Goal: Task Accomplishment & Management: Manage account settings

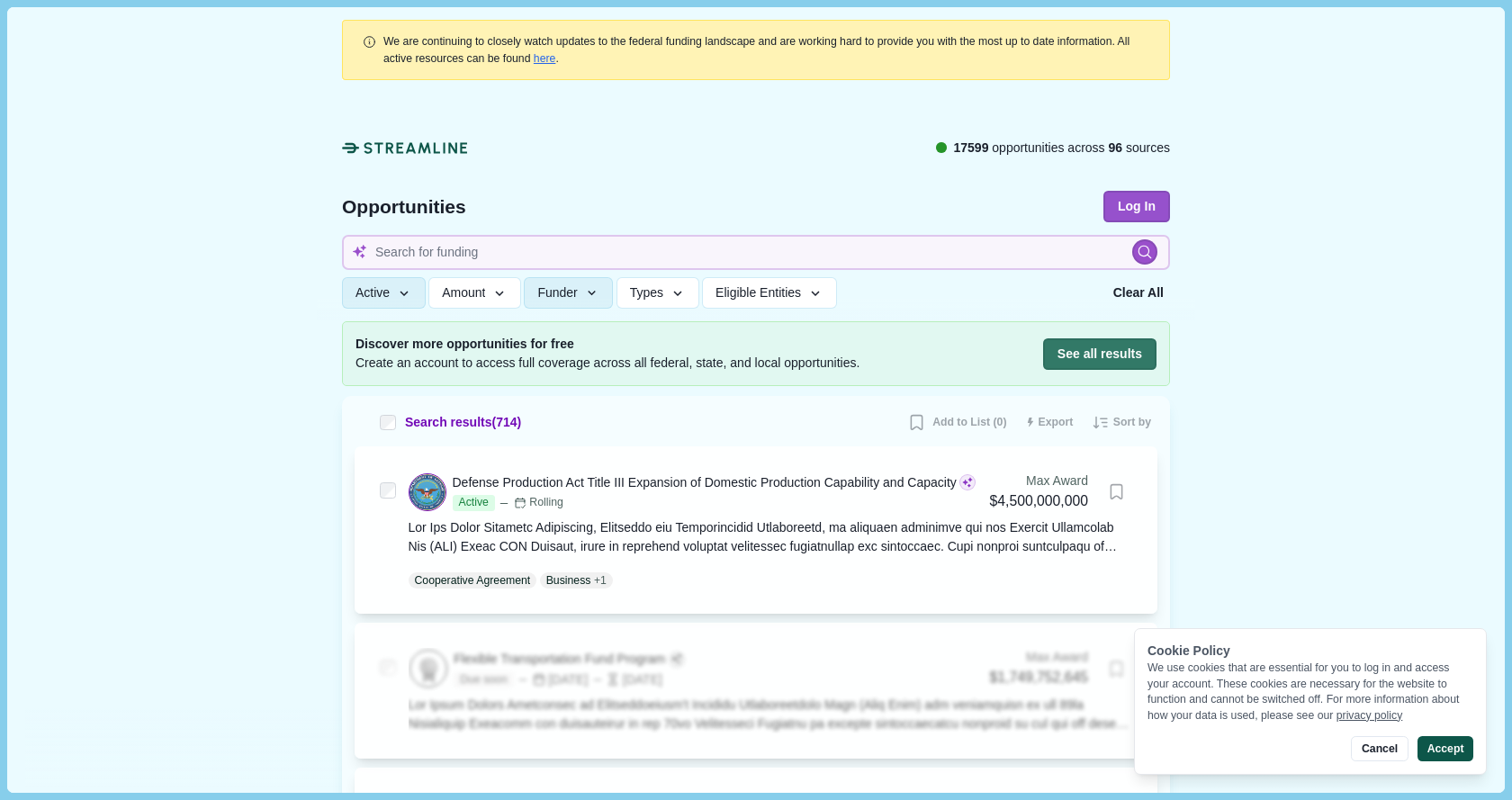
click at [1449, 750] on button "Accept" at bounding box center [1446, 749] width 56 height 26
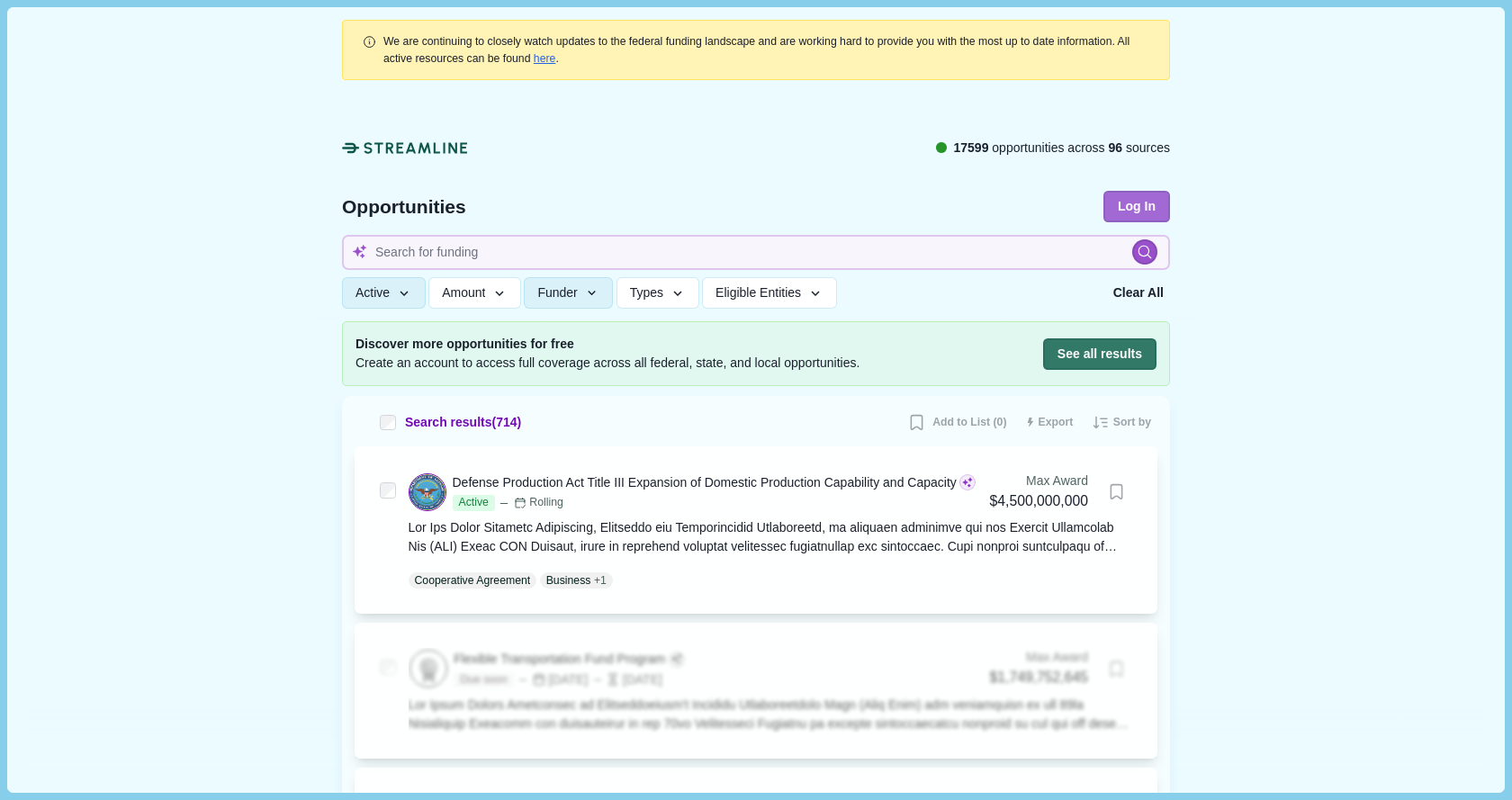
click at [1142, 214] on button "Log In" at bounding box center [1137, 206] width 66 height 31
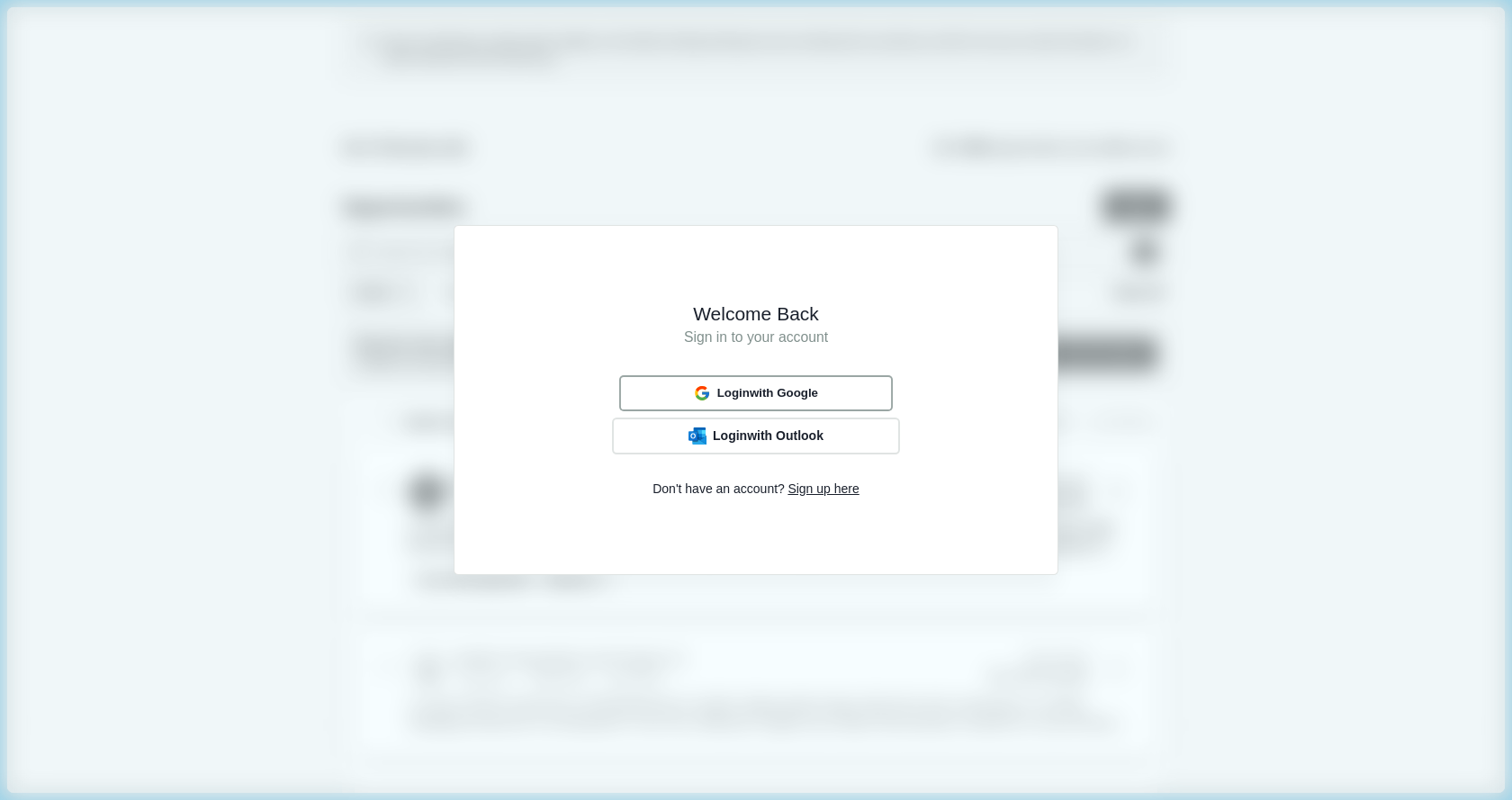
click at [793, 389] on span "Login with Google" at bounding box center [768, 393] width 101 height 14
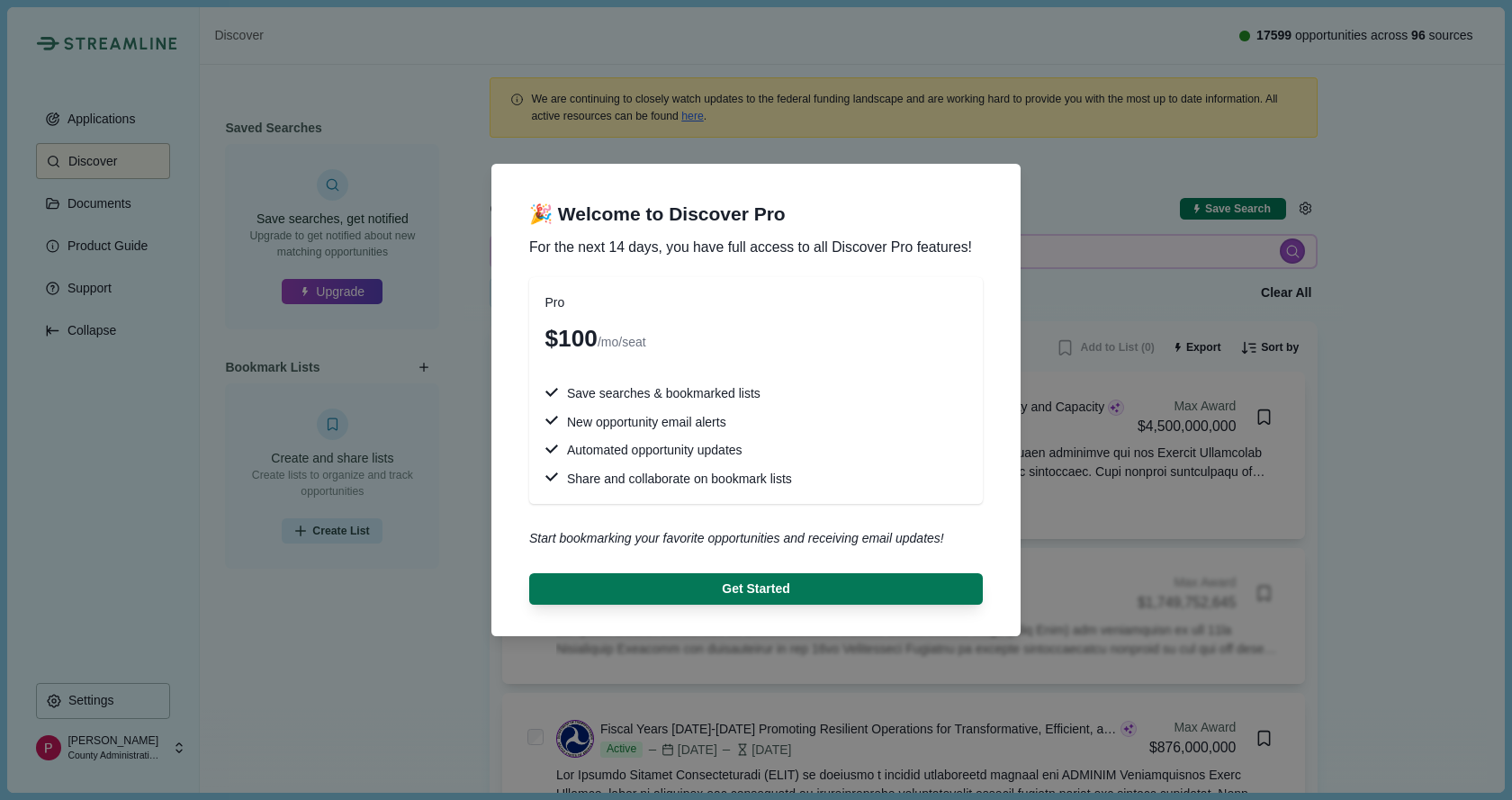
click at [1411, 510] on div "🎉 Welcome to Discover Pro For the next 14 days, you have full access to all Dis…" at bounding box center [756, 400] width 1512 height 800
click at [147, 466] on div "🎉 Welcome to Discover Pro For the next 14 days, you have full access to all Dis…" at bounding box center [756, 400] width 1512 height 800
click at [151, 457] on div "🎉 Welcome to Discover Pro For the next 14 days, you have full access to all Dis…" at bounding box center [756, 400] width 1512 height 800
click at [156, 455] on div "🎉 Welcome to Discover Pro For the next 14 days, you have full access to all Dis…" at bounding box center [756, 400] width 1512 height 800
click at [158, 454] on div "🎉 Welcome to Discover Pro For the next 14 days, you have full access to all Dis…" at bounding box center [756, 400] width 1512 height 800
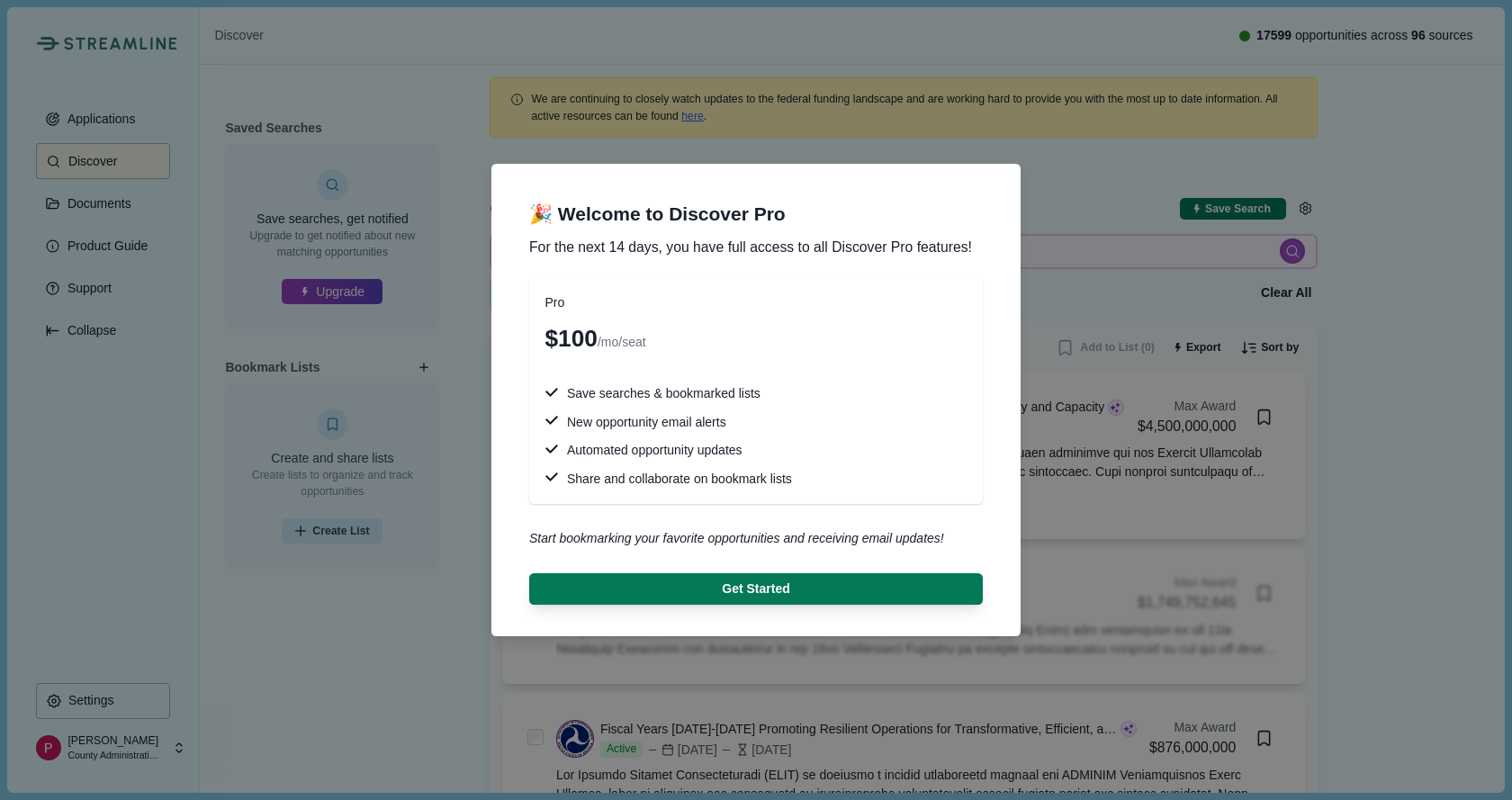
drag, startPoint x: 161, startPoint y: 452, endPoint x: 174, endPoint y: 448, distance: 13.6
click at [164, 452] on div "🎉 Welcome to Discover Pro For the next 14 days, you have full access to all Dis…" at bounding box center [756, 400] width 1512 height 800
click at [175, 448] on div "🎉 Welcome to Discover Pro For the next 14 days, you have full access to all Dis…" at bounding box center [756, 400] width 1512 height 800
click at [375, 589] on div "🎉 Welcome to Discover Pro For the next 14 days, you have full access to all Dis…" at bounding box center [756, 400] width 1512 height 800
click at [468, 340] on div "🎉 Welcome to Discover Pro For the next 14 days, you have full access to all Dis…" at bounding box center [756, 400] width 1512 height 800
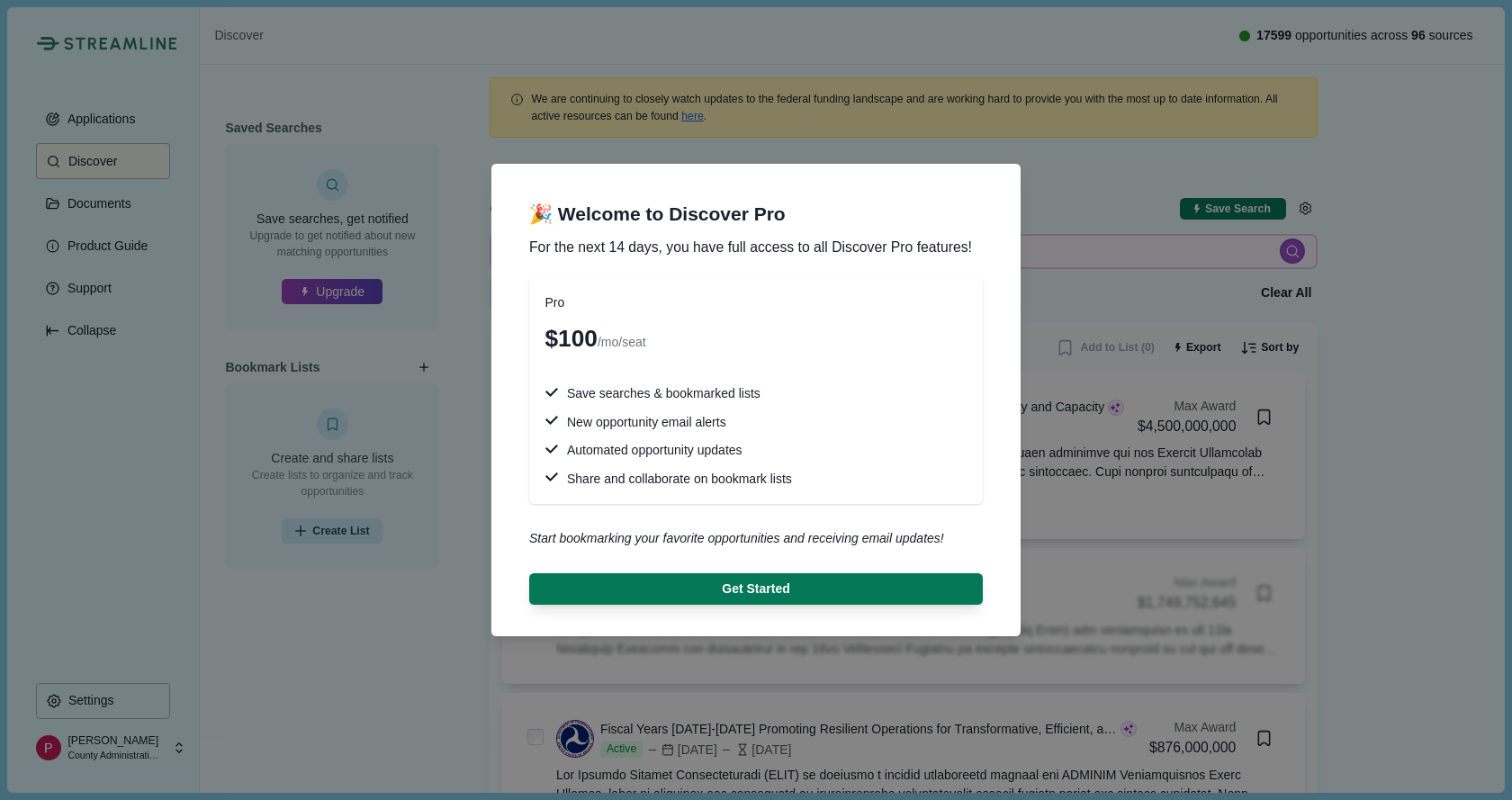
click at [536, 214] on span "🎉 Welcome to Discover Pro" at bounding box center [756, 214] width 454 height 26
